Goal: Information Seeking & Learning: Find specific fact

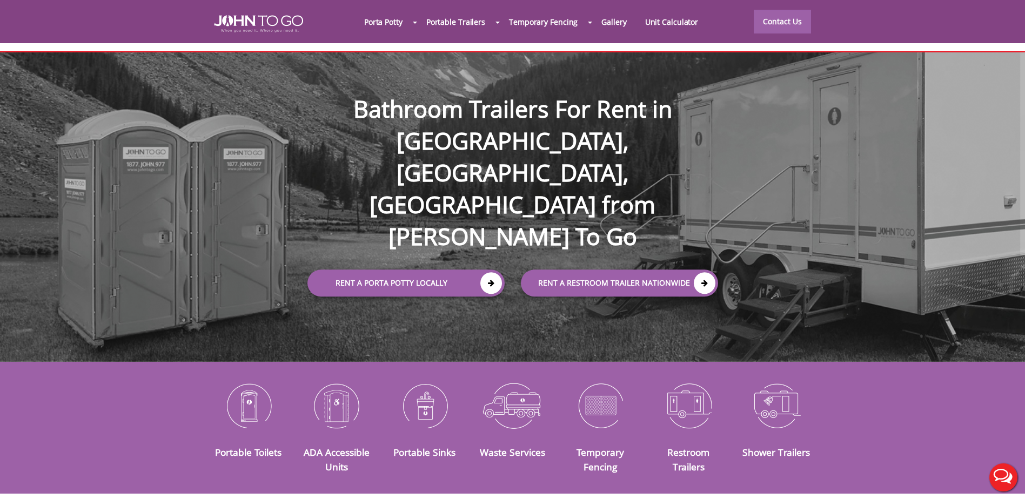
scroll to position [54, 0]
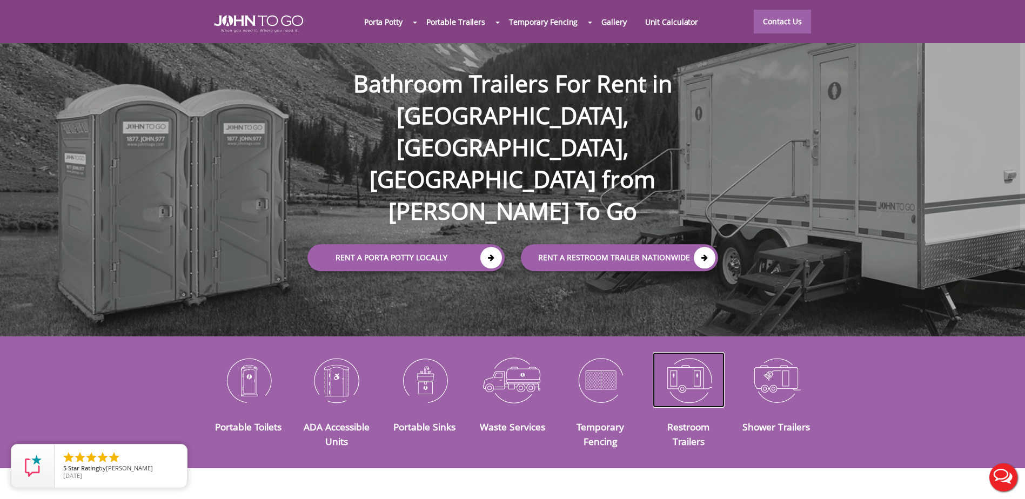
click at [681, 376] on img at bounding box center [689, 380] width 72 height 56
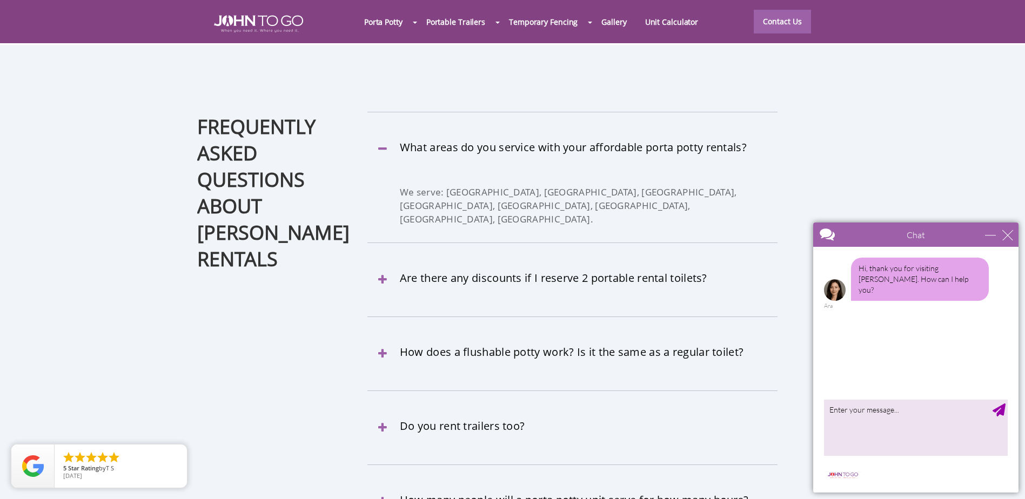
scroll to position [3029, 0]
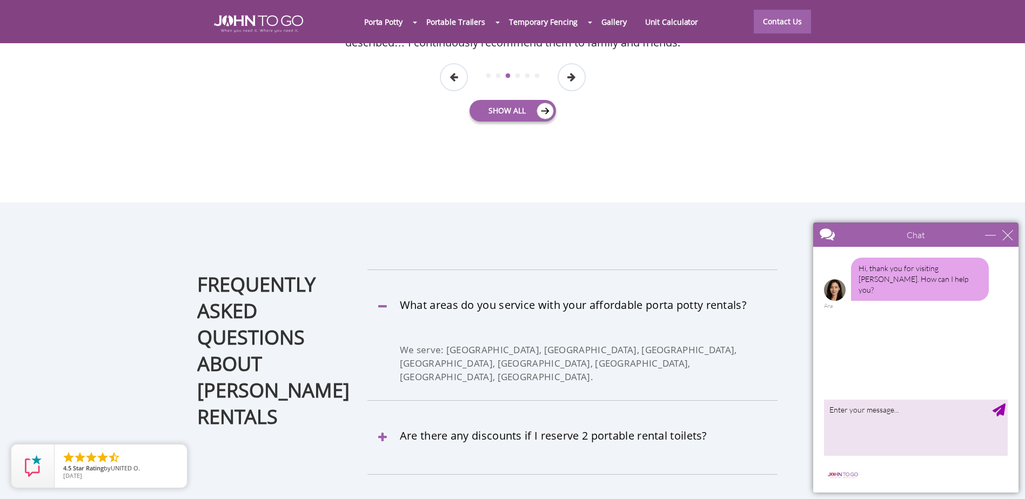
click at [549, 417] on div "Are there any discounts if I reserve 2 portable rental toilets?" at bounding box center [573, 445] width 410 height 57
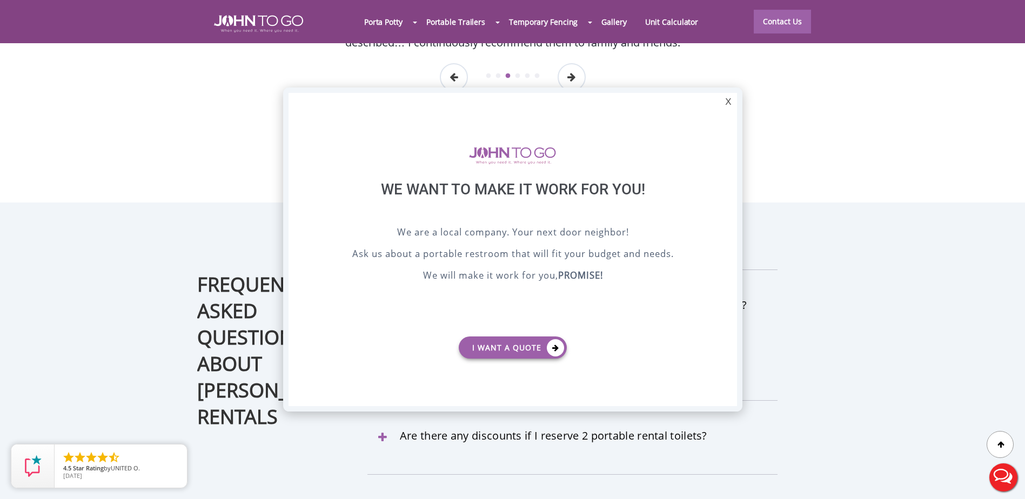
scroll to position [0, 0]
